Goal: Task Accomplishment & Management: Manage account settings

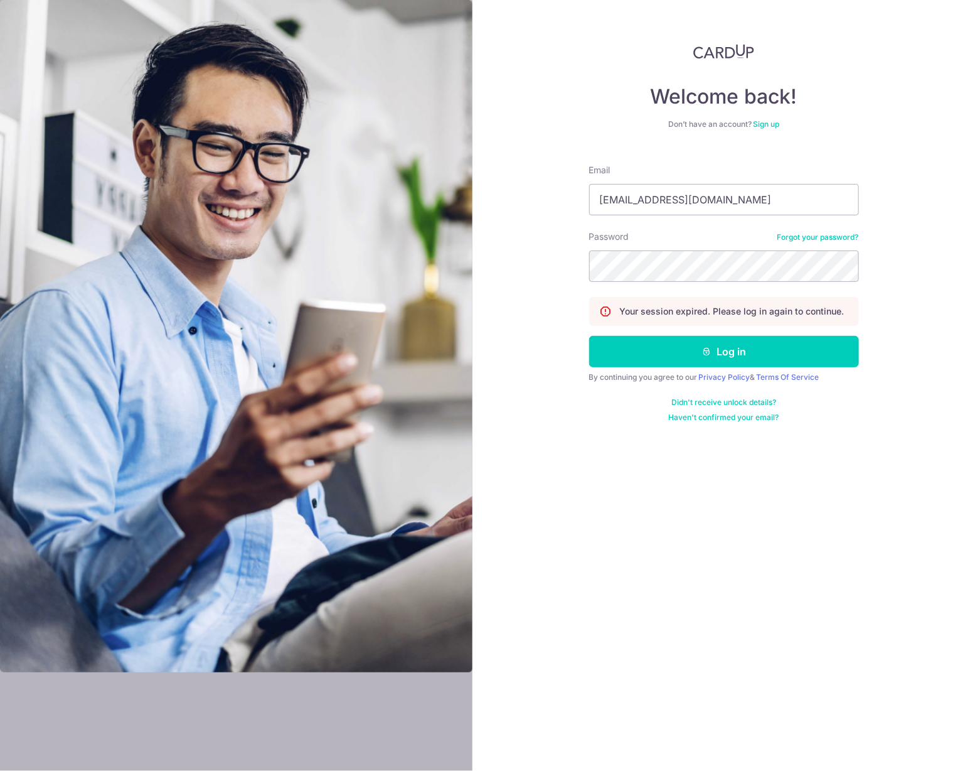
click at [589, 215] on div at bounding box center [589, 215] width 0 height 0
type input "[EMAIL_ADDRESS][DOMAIN_NAME]"
click at [695, 345] on button "Log in" at bounding box center [724, 351] width 270 height 31
